Goal: Check status

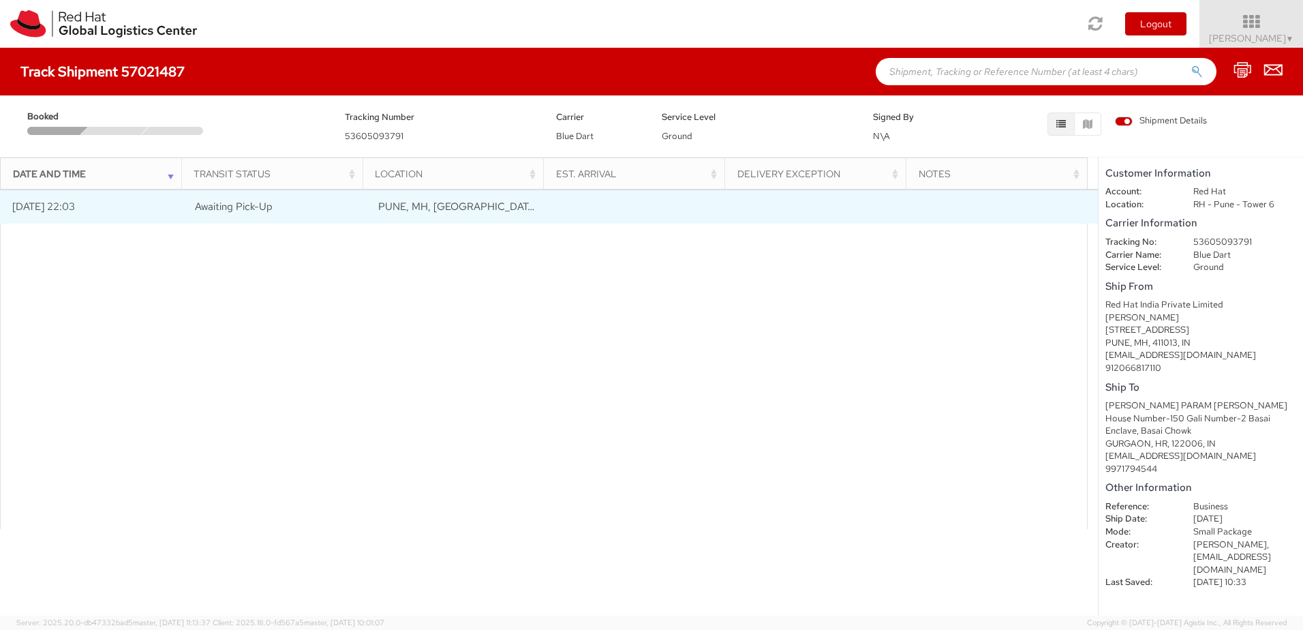
click at [259, 212] on span "Awaiting Pick-Up" at bounding box center [234, 207] width 78 height 14
click at [226, 212] on span "Awaiting Pick-Up" at bounding box center [234, 207] width 78 height 14
click at [199, 214] on td "Awaiting Pick-Up" at bounding box center [274, 206] width 183 height 34
click at [281, 222] on td "Awaiting Pick-Up" at bounding box center [274, 206] width 183 height 34
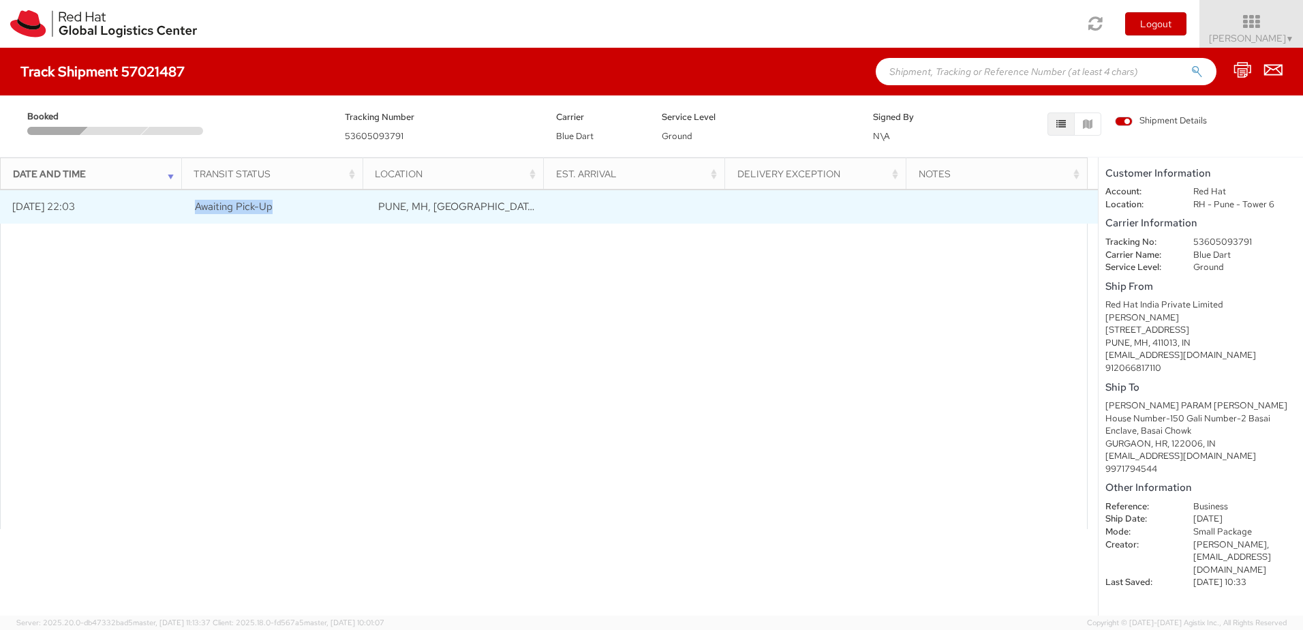
drag, startPoint x: 275, startPoint y: 209, endPoint x: 181, endPoint y: 210, distance: 94.0
click at [183, 210] on td "Awaiting Pick-Up" at bounding box center [274, 206] width 183 height 34
drag, startPoint x: 181, startPoint y: 210, endPoint x: 189, endPoint y: 219, distance: 12.1
click at [188, 219] on td "Awaiting Pick-Up" at bounding box center [274, 206] width 183 height 34
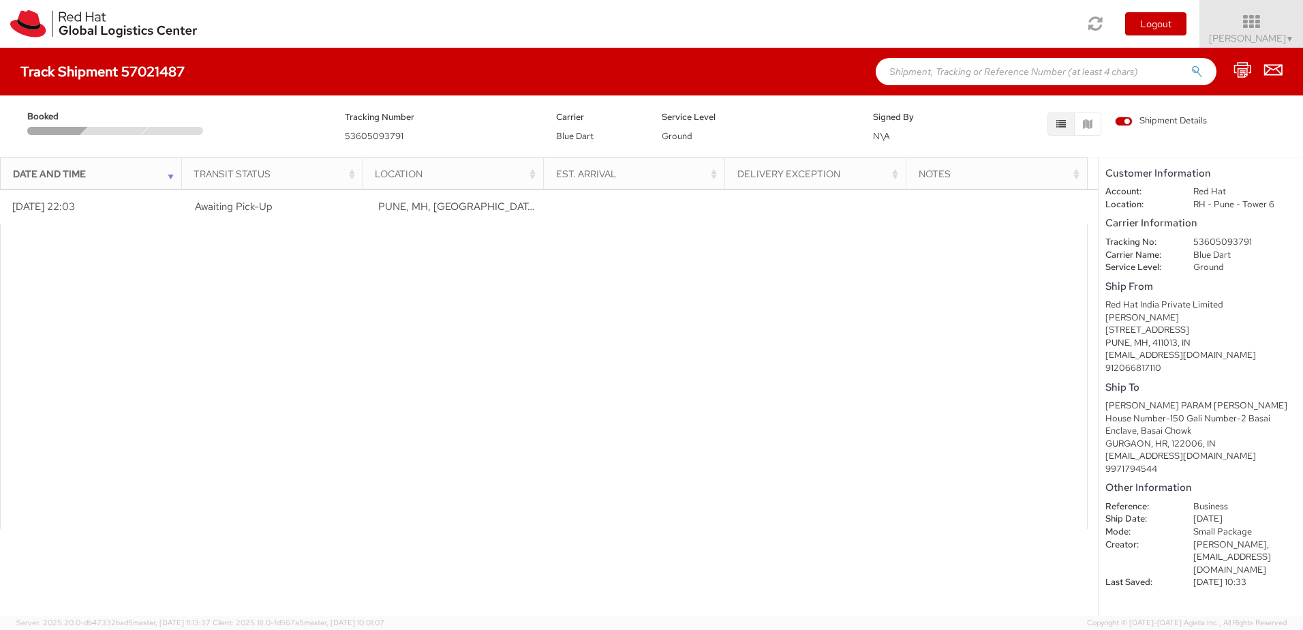
drag, startPoint x: 1111, startPoint y: 309, endPoint x: 1277, endPoint y: 581, distance: 318.7
click at [1277, 581] on shipment-details "Customer Information Account: Red Hat Location: [GEOGRAPHIC_DATA] - [GEOGRAPHIC…" at bounding box center [1200, 386] width 204 height 458
drag, startPoint x: 1105, startPoint y: 252, endPoint x: 1240, endPoint y: 263, distance: 135.4
click at [1240, 263] on dl "Tracking No: 53605093791 Carrier Name: Blue Dart Service Level: Ground" at bounding box center [1200, 255] width 211 height 38
